Goal: Task Accomplishment & Management: Use online tool/utility

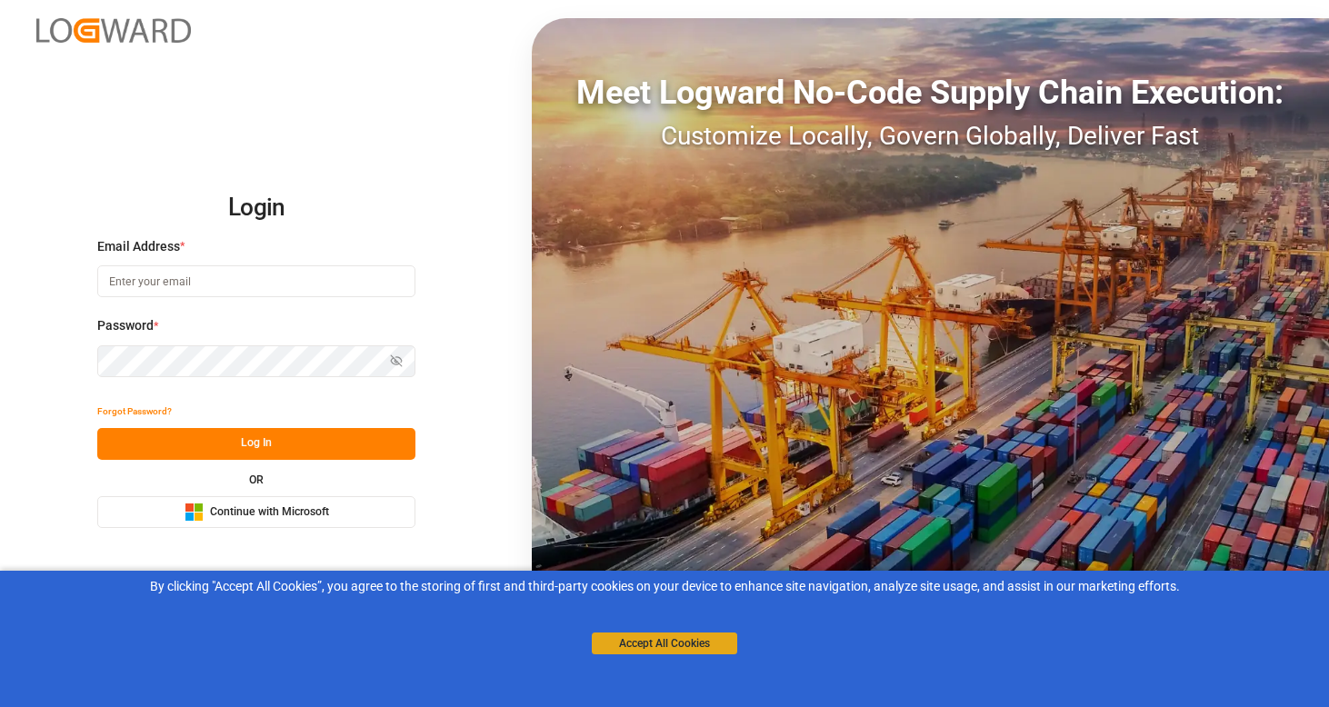
drag, startPoint x: 697, startPoint y: 639, endPoint x: 676, endPoint y: 639, distance: 20.9
click at [696, 639] on button "Accept All Cookies" at bounding box center [664, 643] width 145 height 22
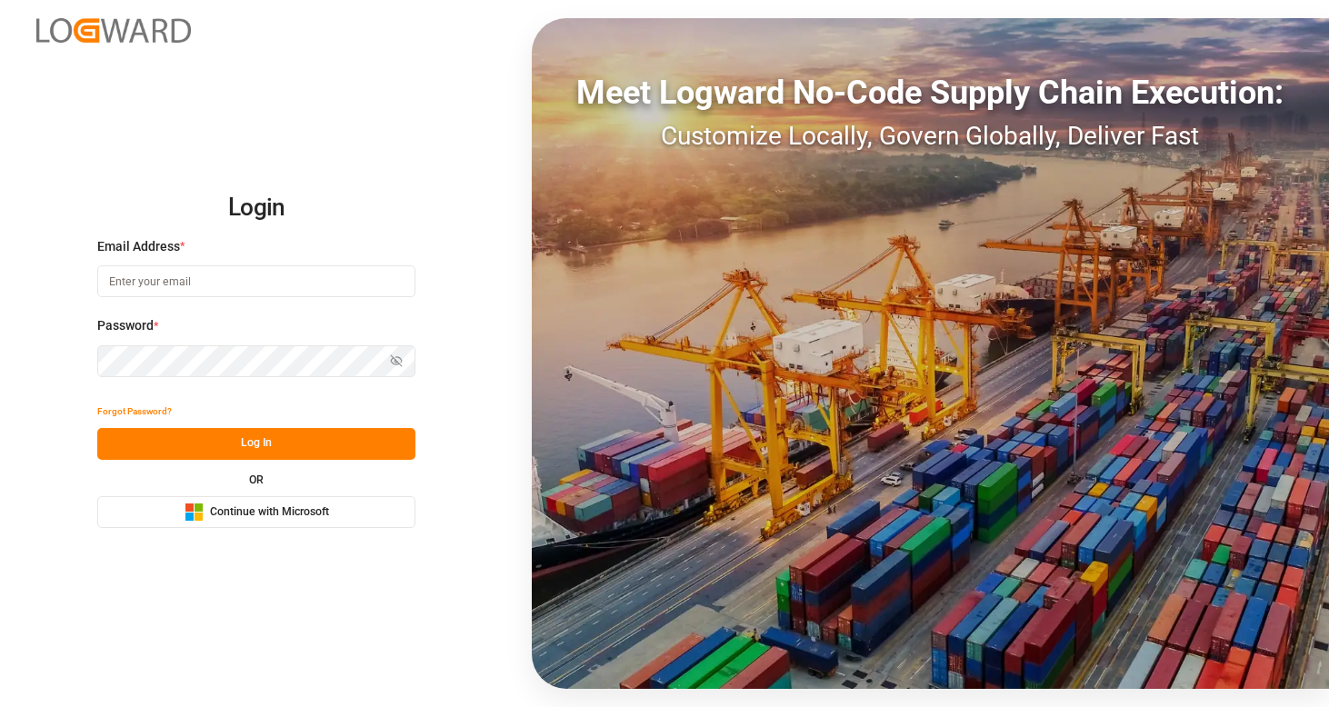
click at [320, 510] on span "Continue with Microsoft" at bounding box center [269, 512] width 119 height 16
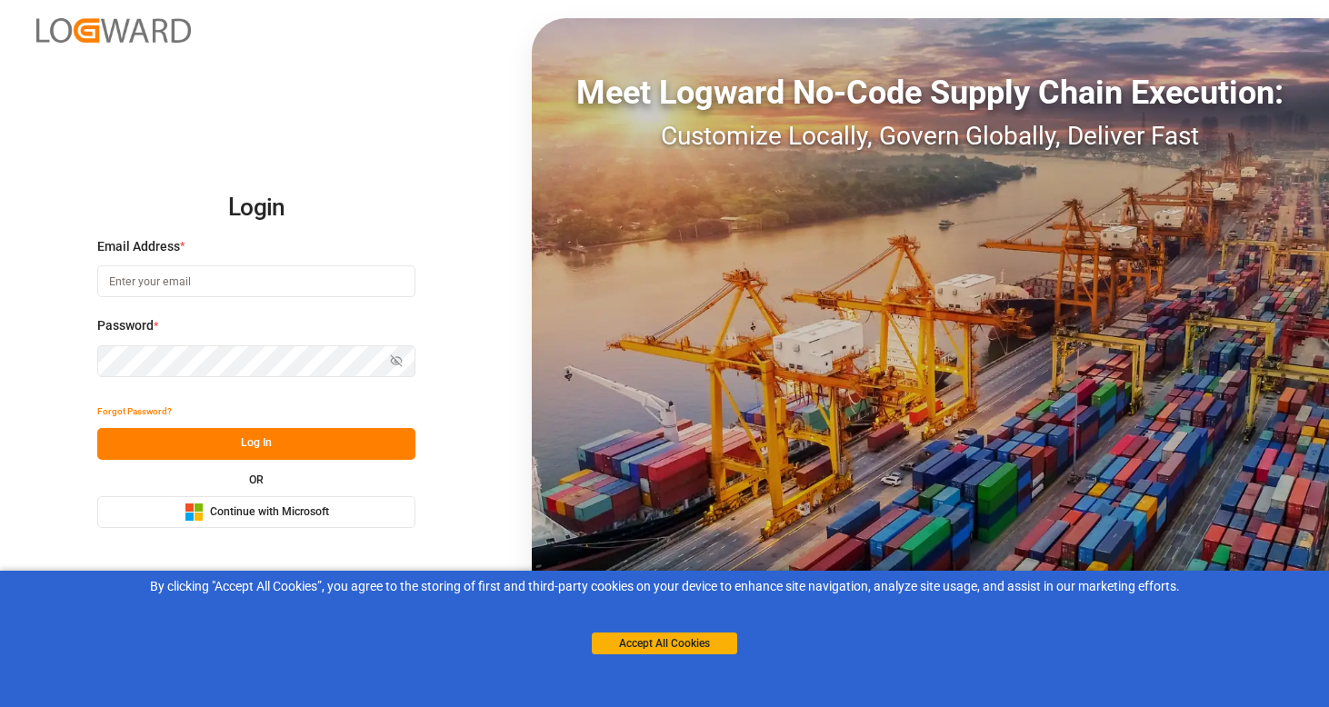
drag, startPoint x: 682, startPoint y: 642, endPoint x: 579, endPoint y: 613, distance: 106.7
click at [661, 639] on button "Accept All Cookies" at bounding box center [664, 643] width 145 height 22
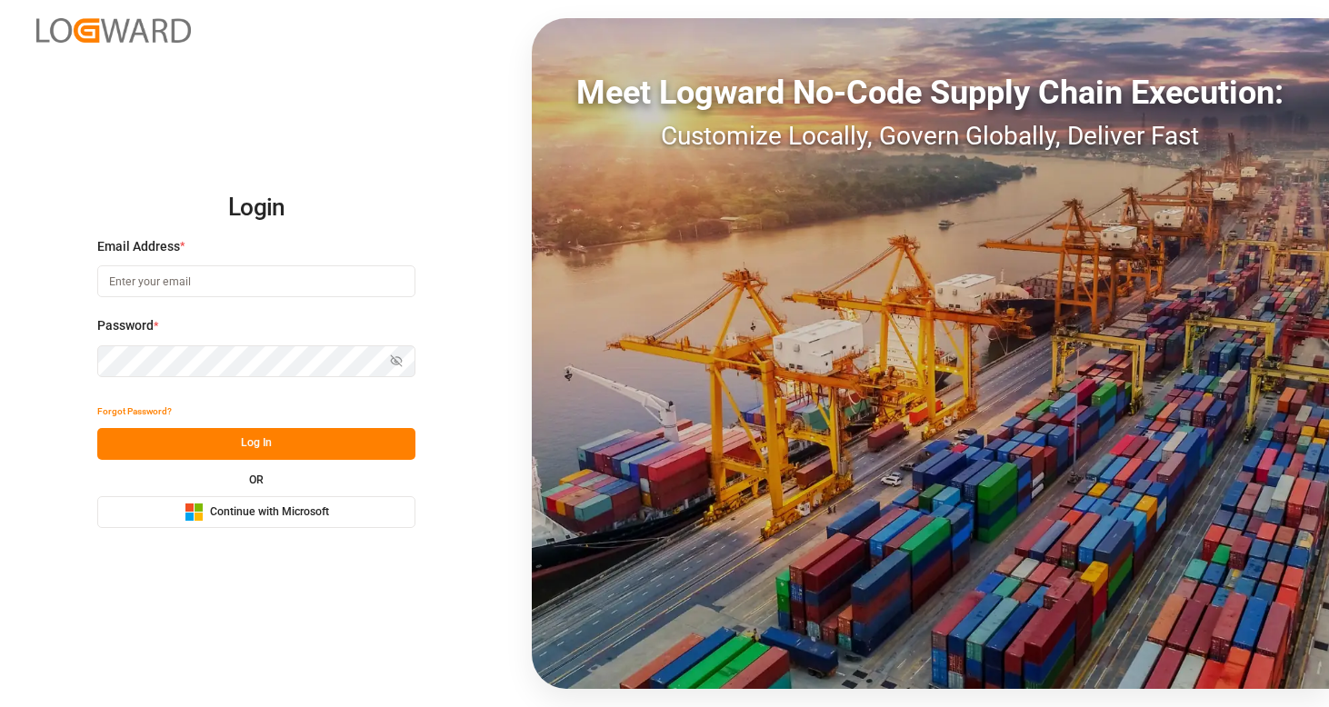
click at [392, 522] on button "Microsoft Logo Continue with Microsoft" at bounding box center [256, 512] width 318 height 32
